Goal: Communication & Community: Share content

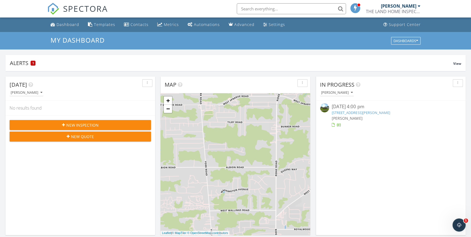
click at [418, 5] on div at bounding box center [419, 6] width 3 height 4
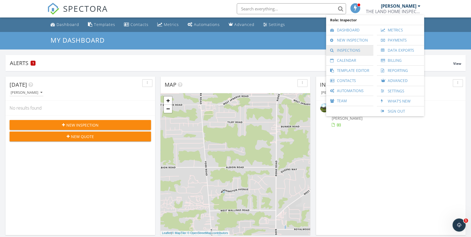
click at [355, 47] on link "Inspections" at bounding box center [350, 50] width 42 height 10
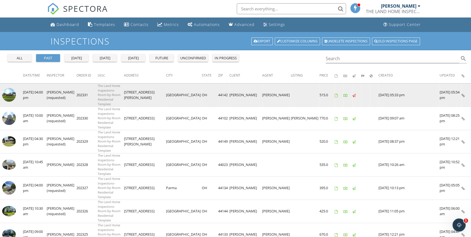
click at [12, 91] on img at bounding box center [9, 95] width 14 height 14
click at [9, 94] on img at bounding box center [9, 95] width 14 height 14
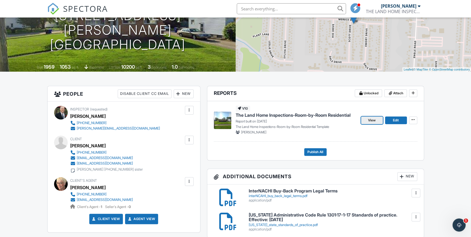
click at [373, 120] on span "View" at bounding box center [372, 119] width 8 height 5
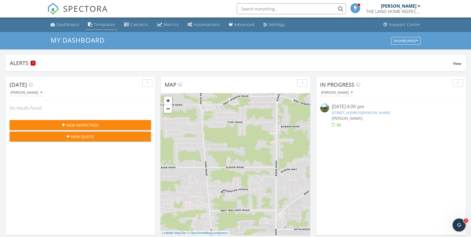
click at [112, 24] on div "Templates" at bounding box center [104, 24] width 21 height 5
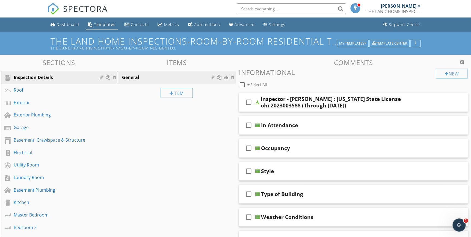
click at [418, 7] on div at bounding box center [419, 6] width 3 height 4
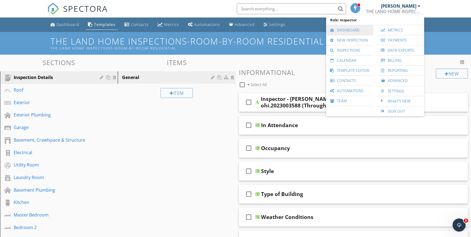
click at [350, 30] on link "Dashboard" at bounding box center [350, 30] width 42 height 10
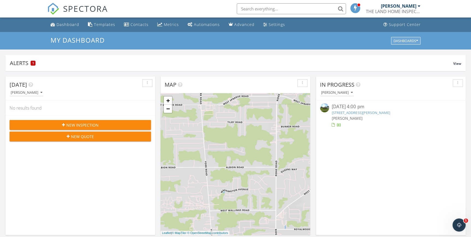
click at [417, 41] on icon "button" at bounding box center [417, 41] width 2 height 4
click at [412, 49] on div "My Dashboard" at bounding box center [408, 53] width 39 height 13
click at [410, 55] on span "My Dashboard" at bounding box center [408, 53] width 30 height 6
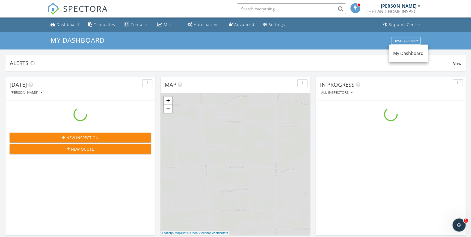
scroll to position [505, 478]
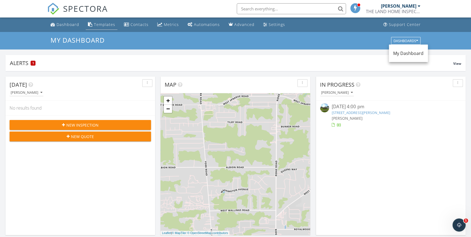
click at [108, 24] on div "Templates" at bounding box center [104, 24] width 21 height 5
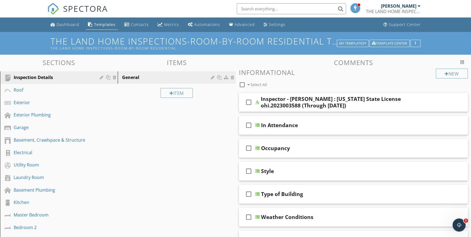
click at [418, 5] on div at bounding box center [419, 6] width 3 height 4
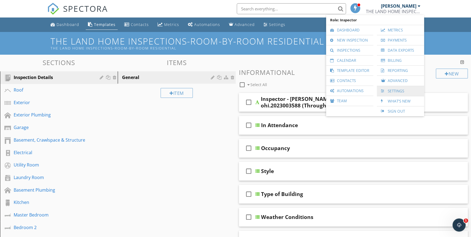
click at [392, 89] on link "Settings" at bounding box center [400, 91] width 42 height 10
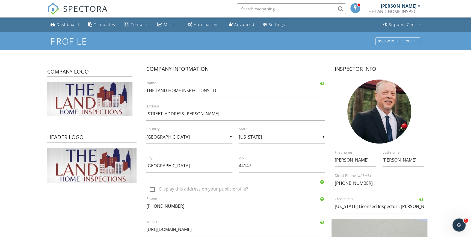
click at [430, 207] on form "Profile View Public Profile Company Logo Header Logo Company Information THE LA…" at bounding box center [235, 231] width 471 height 399
click at [419, 208] on input "[US_STATE] Licensed Inspector : [PERSON_NAME].2023003558, InterNACHI Certified …" at bounding box center [379, 205] width 89 height 13
click at [416, 206] on input "Ohio Licensed Inspector : ohi.2023003558, InterNACHI Certified Inspector, Certi…" at bounding box center [379, 205] width 89 height 13
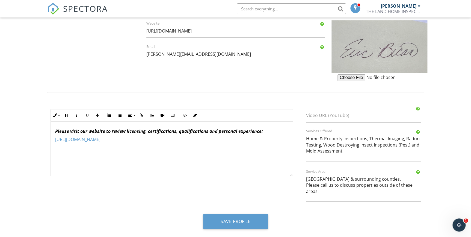
scroll to position [199, 0]
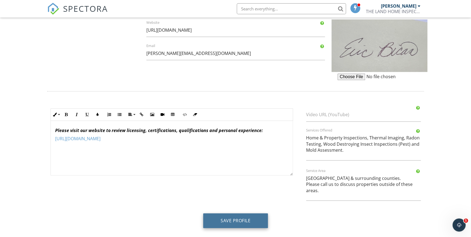
type input "Ohio Licensed Inspector : ohi.2023003558, InterNACHI Certified Inspector, Certi…"
click at [223, 223] on button "Save Profile" at bounding box center [235, 220] width 65 height 15
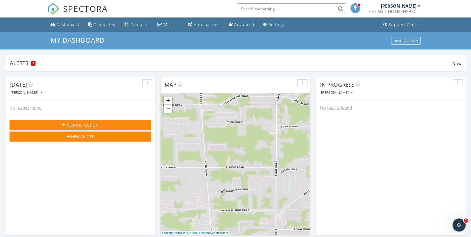
click at [416, 6] on div "[PERSON_NAME]" at bounding box center [401, 5] width 40 height 5
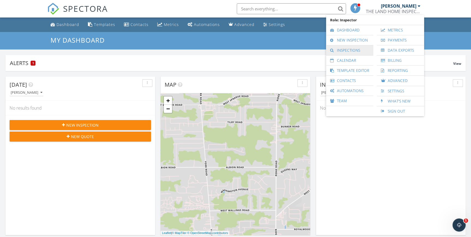
click at [355, 52] on link "Inspections" at bounding box center [350, 50] width 42 height 10
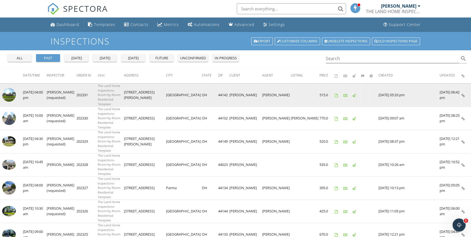
click at [7, 90] on img at bounding box center [9, 95] width 14 height 14
click at [6, 92] on img at bounding box center [9, 95] width 14 height 14
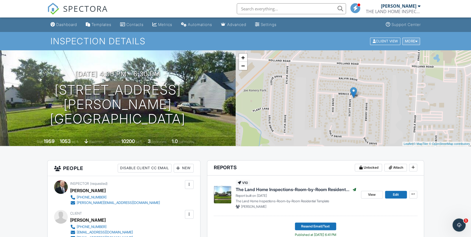
click at [418, 39] on div "More" at bounding box center [411, 40] width 18 height 7
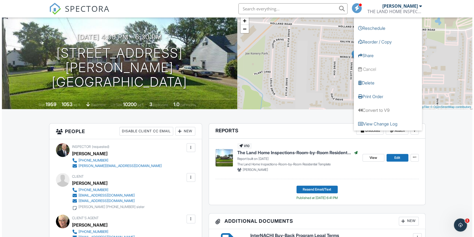
scroll to position [49, 0]
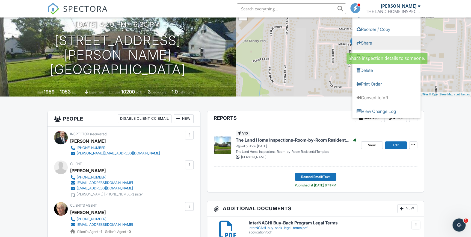
click at [371, 43] on link "Share" at bounding box center [386, 43] width 68 height 14
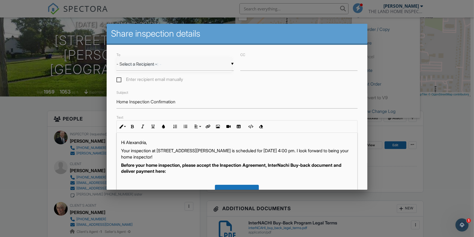
click at [230, 63] on div "▼ - Select a Recipient - - Select a Recipient - [GEOGRAPHIC_DATA][PERSON_NAME] …" at bounding box center [175, 63] width 117 height 13
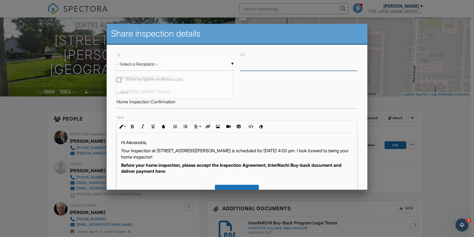
click at [244, 64] on input "CC" at bounding box center [298, 63] width 117 height 13
paste input "[EMAIL_ADDRESS][DOMAIN_NAME]"
type input "[EMAIL_ADDRESS][DOMAIN_NAME]"
click at [160, 62] on div "▼ - Select a Recipient - - Select a Recipient - [GEOGRAPHIC_DATA][PERSON_NAME] …" at bounding box center [175, 63] width 117 height 13
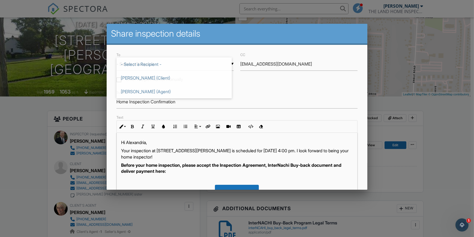
click at [267, 84] on div "To ▼ - Select a Recipient - - Select a Recipient - [GEOGRAPHIC_DATA][PERSON_NAM…" at bounding box center [237, 175] width 261 height 260
click at [118, 79] on label "Enter recipient email manually" at bounding box center [150, 80] width 67 height 7
click at [118, 79] on input "Enter recipient email manually" at bounding box center [119, 80] width 4 height 4
checkbox input "true"
click at [126, 64] on input "To" at bounding box center [175, 63] width 117 height 13
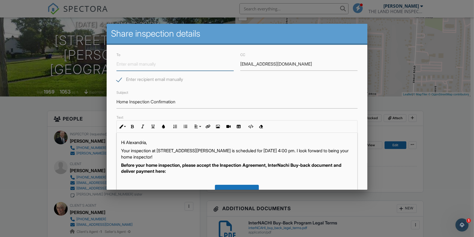
paste input "[EMAIL_ADDRESS][DOMAIN_NAME]"
type input "[EMAIL_ADDRESS][DOMAIN_NAME]"
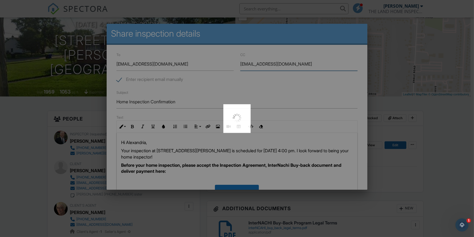
drag, startPoint x: 277, startPoint y: 62, endPoint x: 230, endPoint y: 62, distance: 46.7
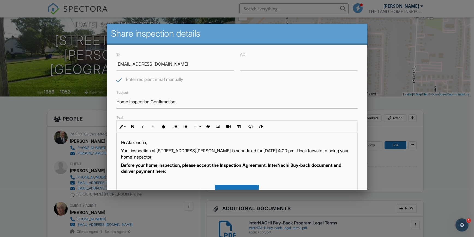
click at [177, 143] on p "Hi Alexandria," at bounding box center [237, 142] width 232 height 6
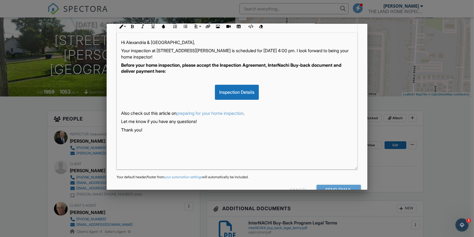
scroll to position [115, 0]
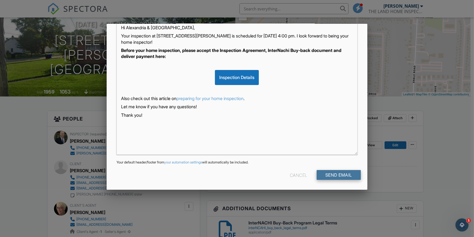
click at [337, 174] on input "Send Email" at bounding box center [339, 175] width 44 height 10
